Goal: Find specific page/section

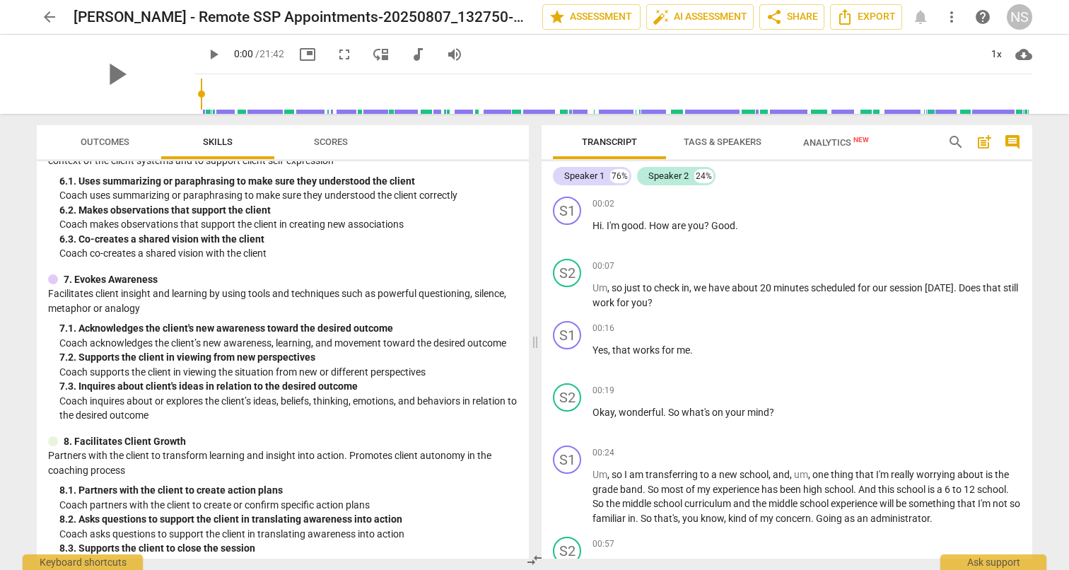
scroll to position [717, 0]
click at [55, 16] on span "arrow_back" at bounding box center [49, 16] width 17 height 17
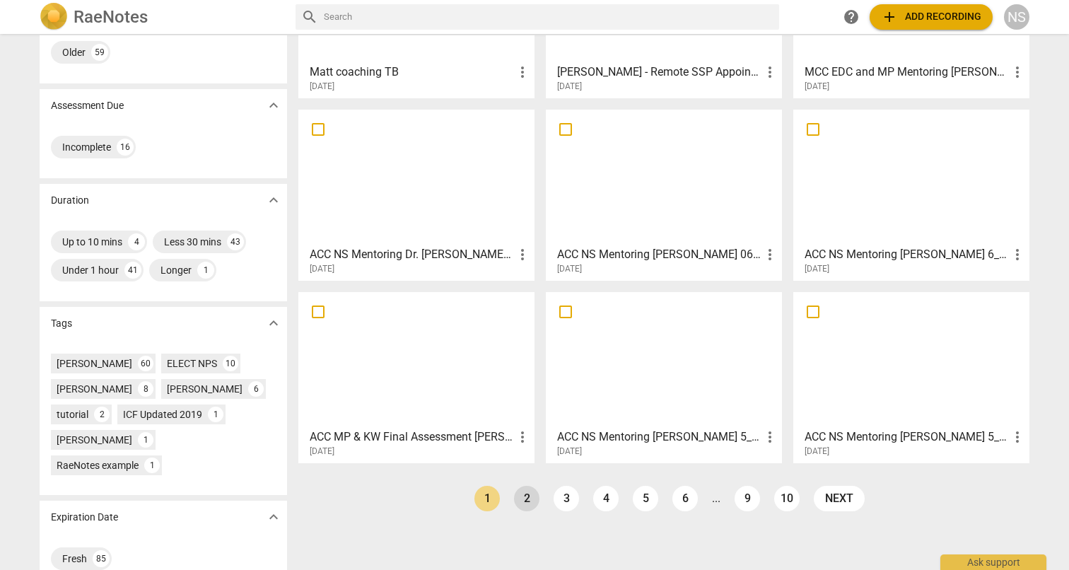
click at [523, 498] on link "2" at bounding box center [526, 498] width 25 height 25
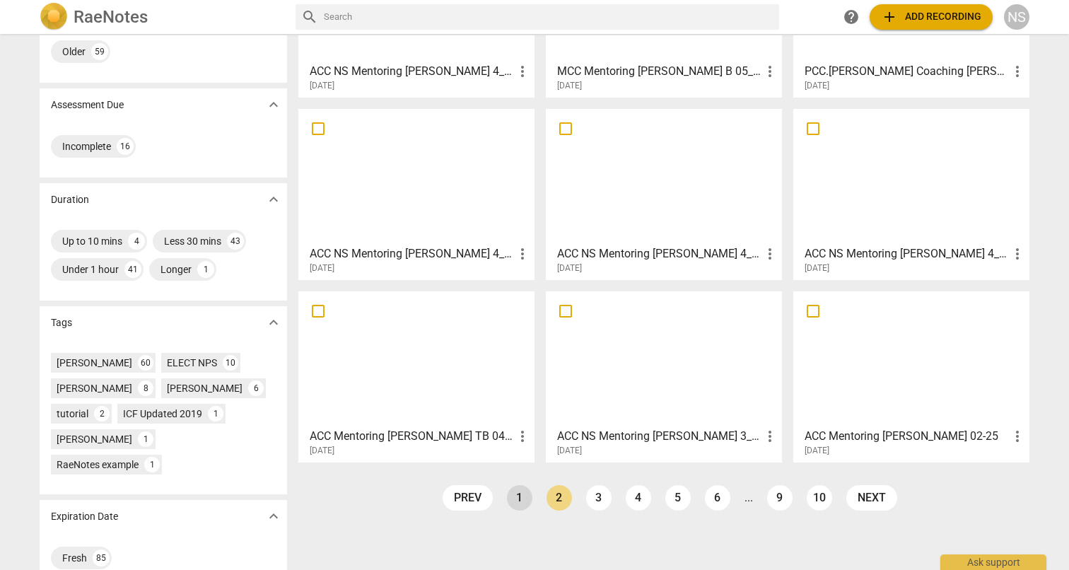
scroll to position [174, 0]
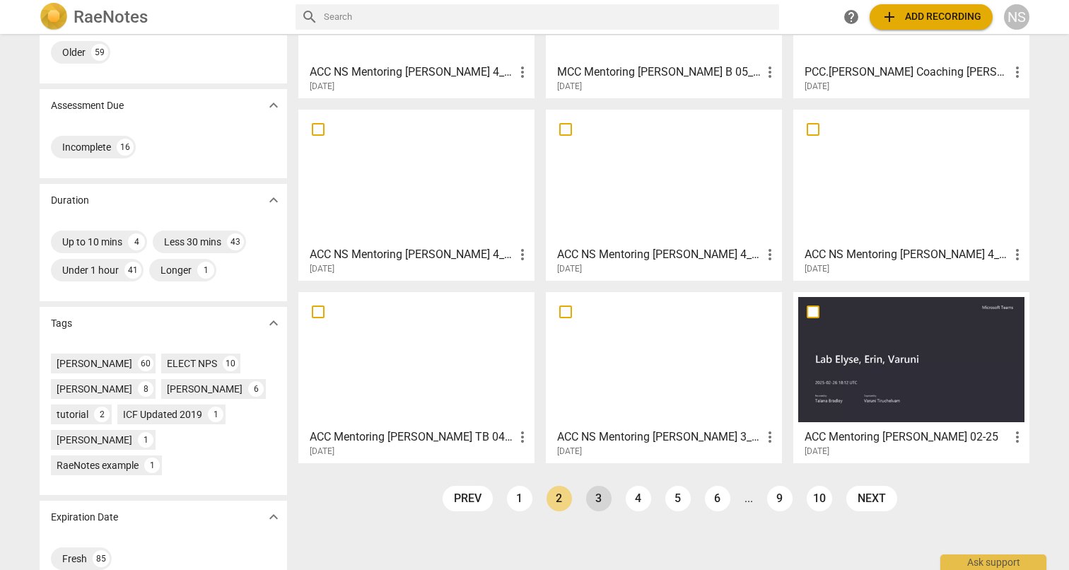
click at [602, 494] on link "3" at bounding box center [598, 498] width 25 height 25
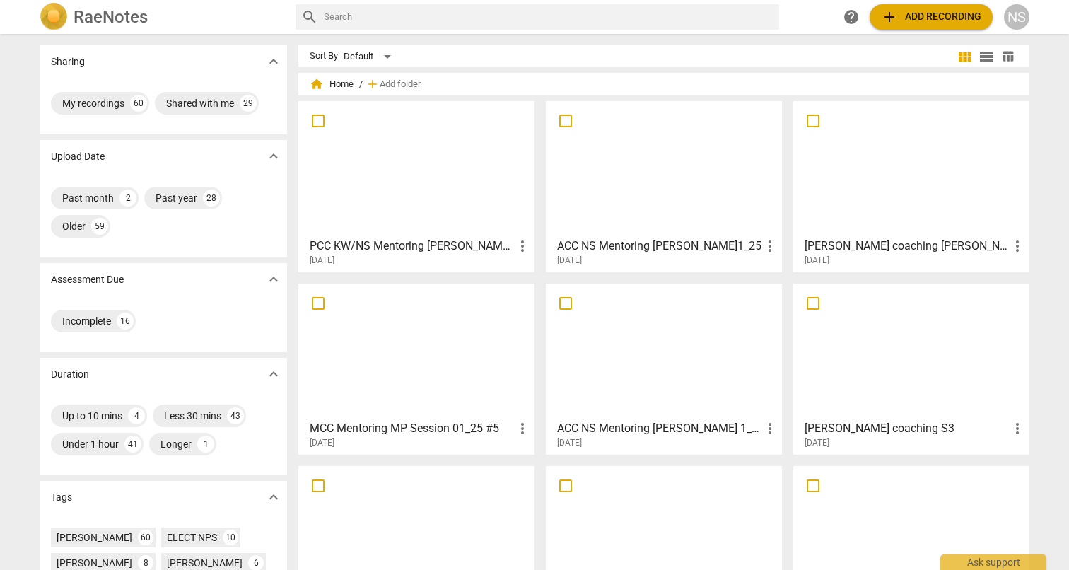
click at [426, 242] on h3 "PCC KW/NS Mentoring Dr. Tito V. 5_25" at bounding box center [412, 246] width 204 height 17
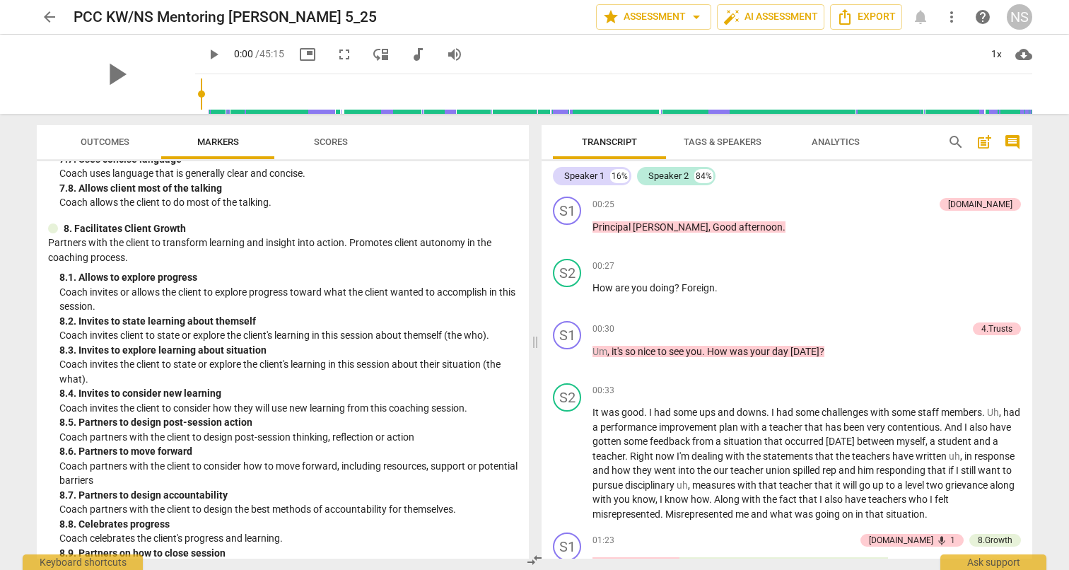
scroll to position [1475, 0]
